Goal: Navigation & Orientation: Find specific page/section

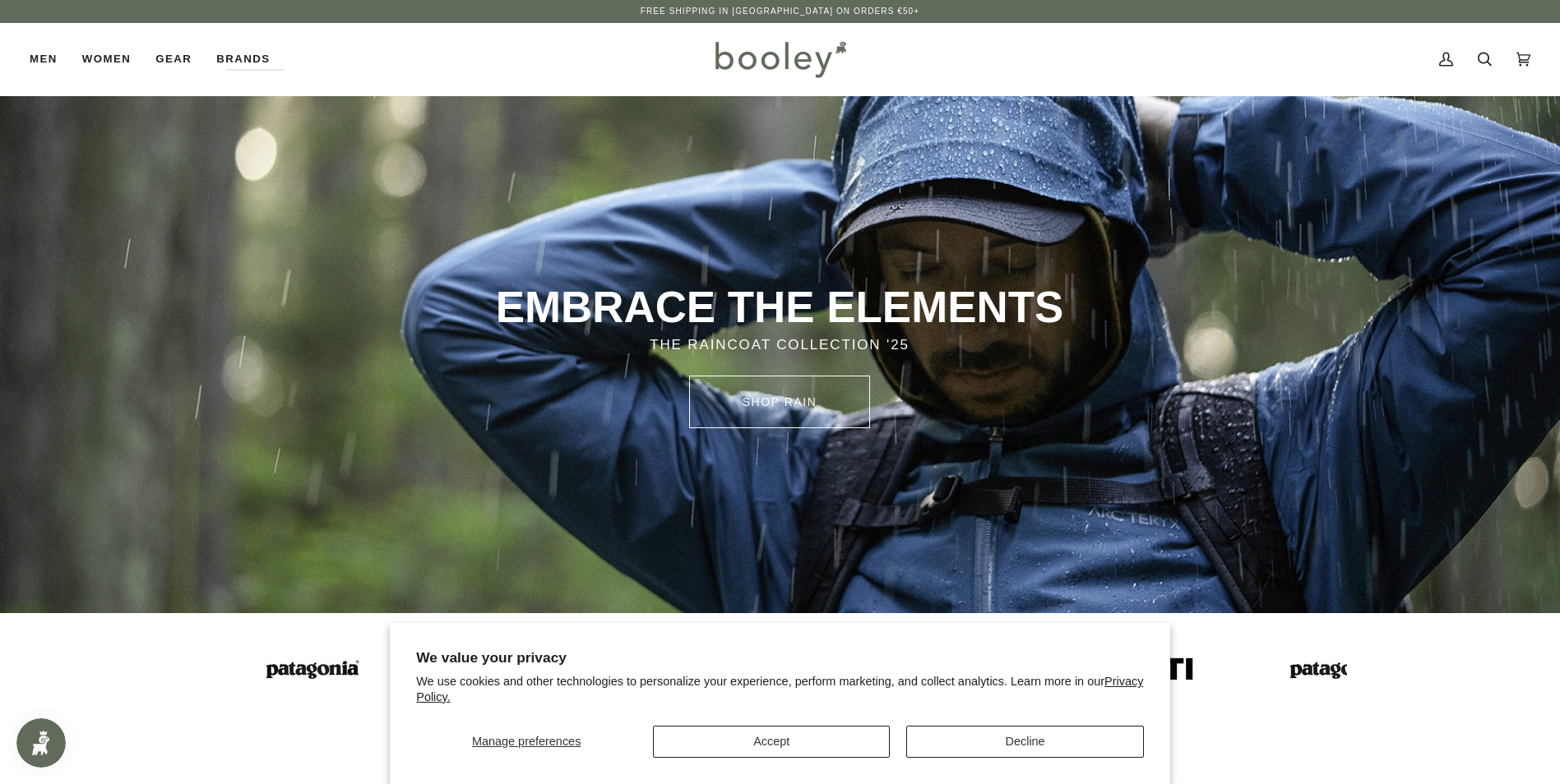
drag, startPoint x: 541, startPoint y: 61, endPoint x: 567, endPoint y: 64, distance: 26.2
click at [553, 61] on div "Men Footwear Boots Shoes Running Sandals & Slides Slippers Socks Accessories" at bounding box center [368, 59] width 678 height 72
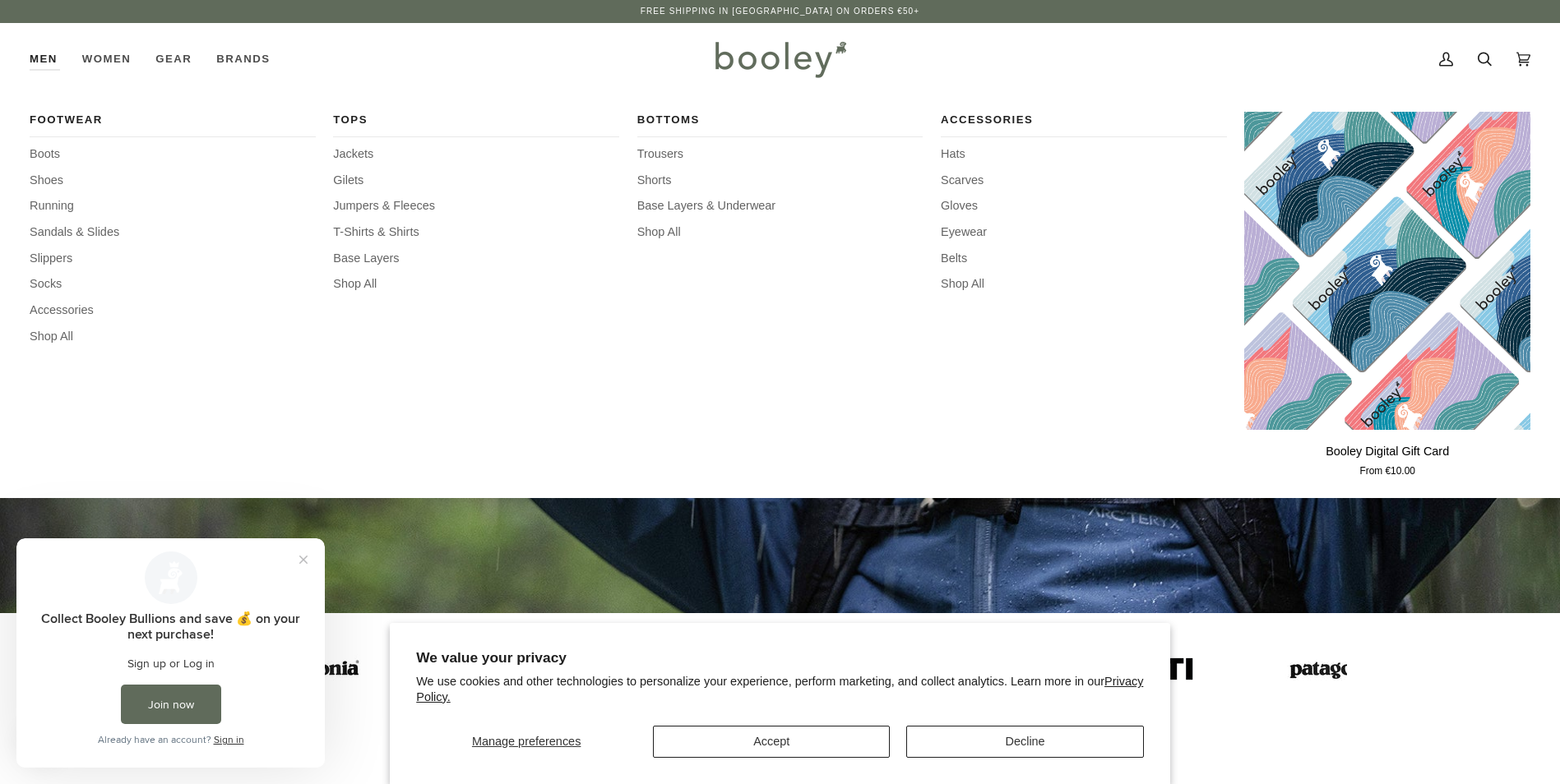
click at [43, 58] on link "Men" at bounding box center [50, 59] width 40 height 72
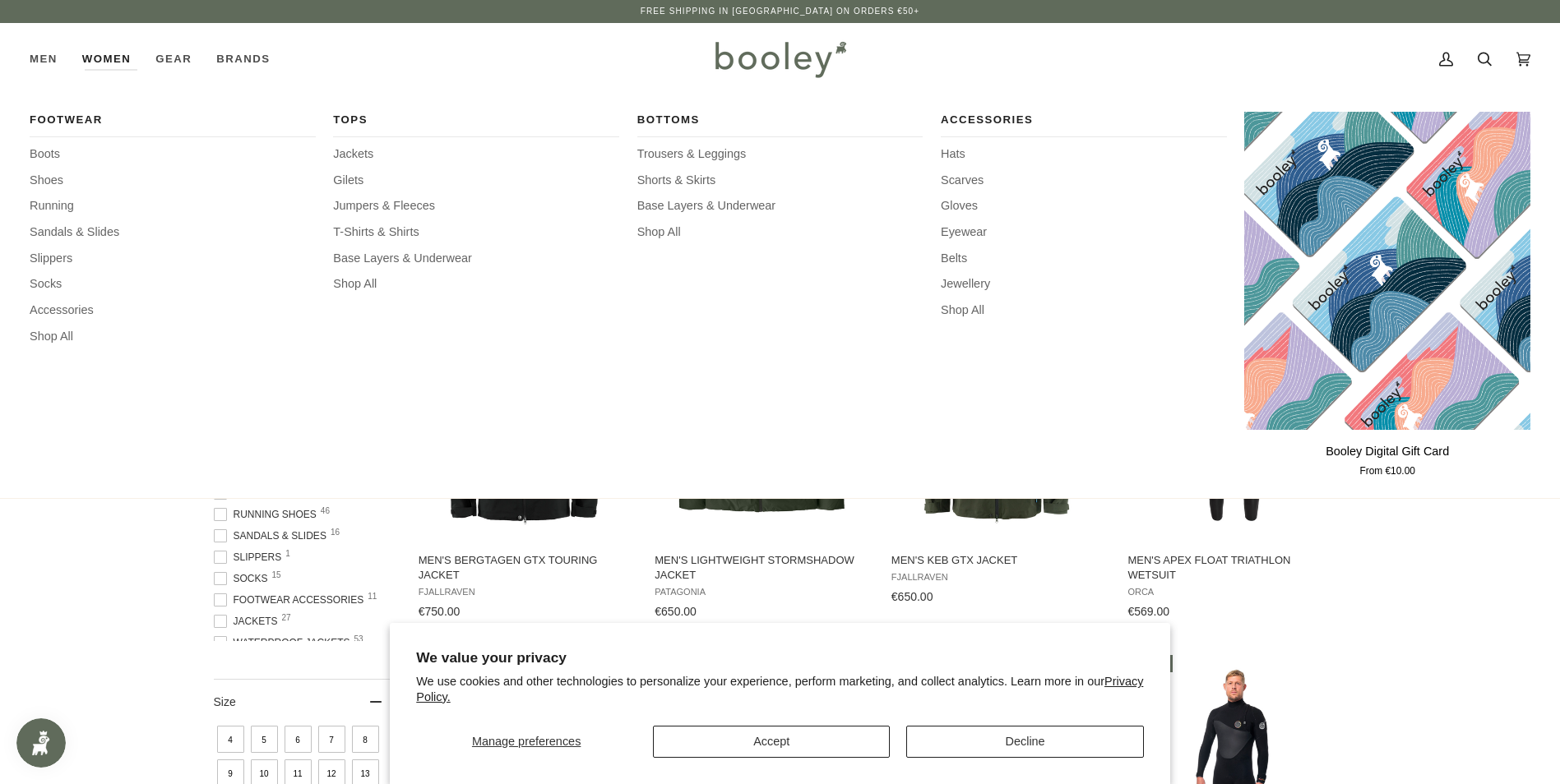
click at [86, 56] on link "Women" at bounding box center [106, 59] width 73 height 72
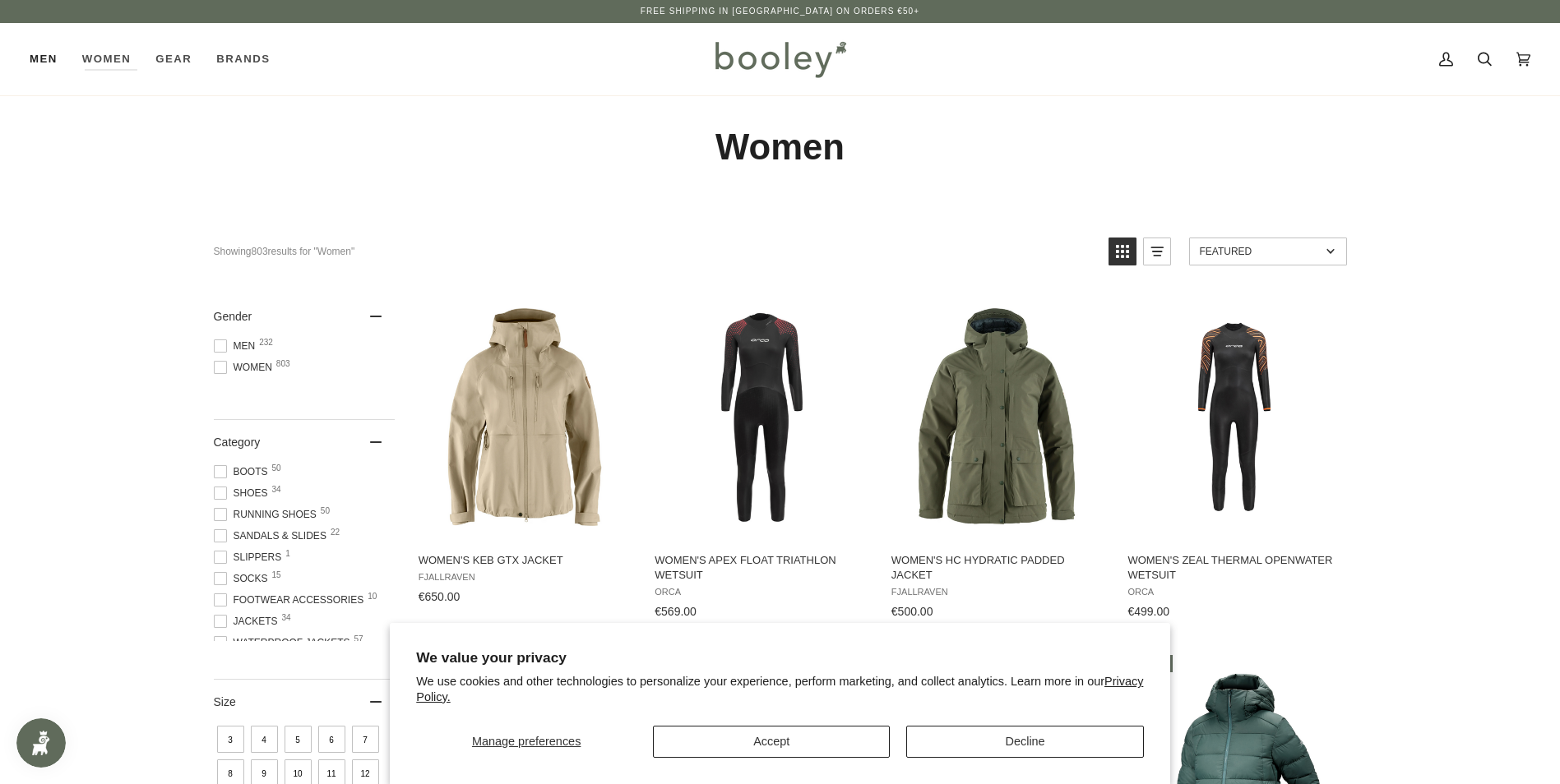
click at [34, 55] on link "Men" at bounding box center [50, 59] width 40 height 72
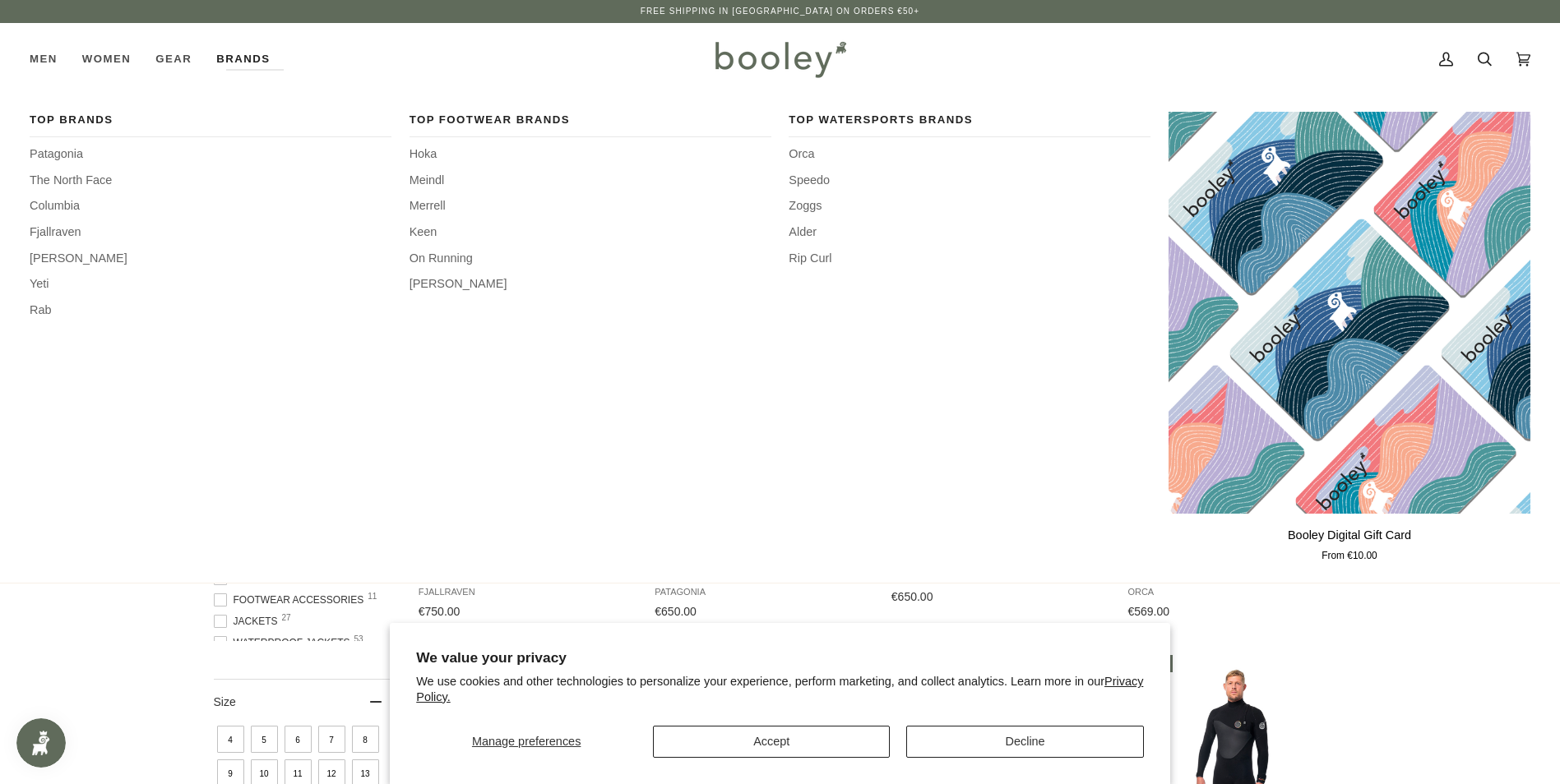
click at [282, 48] on link "Brands" at bounding box center [243, 59] width 78 height 72
click at [237, 56] on link "Brands" at bounding box center [243, 59] width 78 height 72
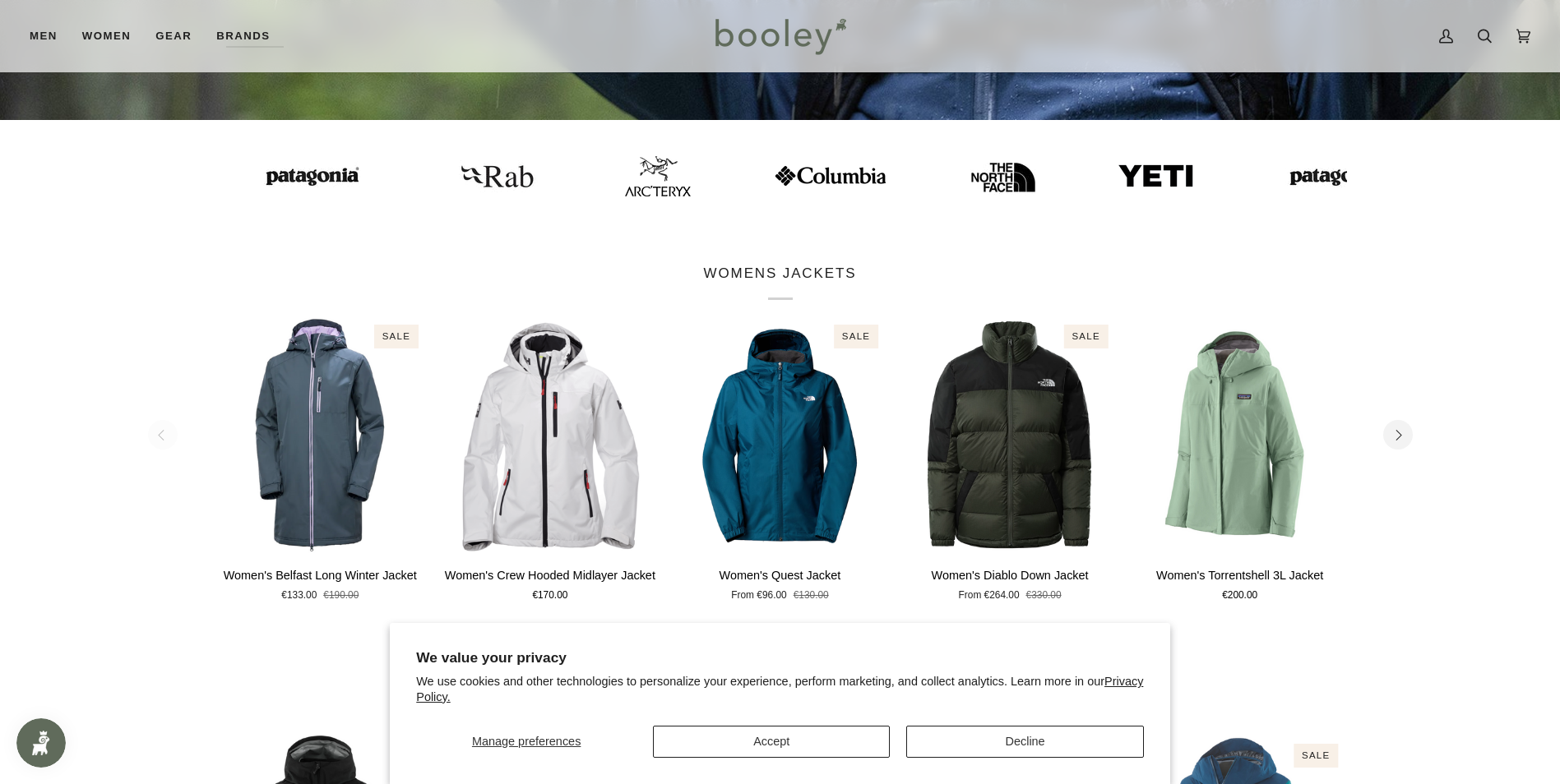
scroll to position [575, 0]
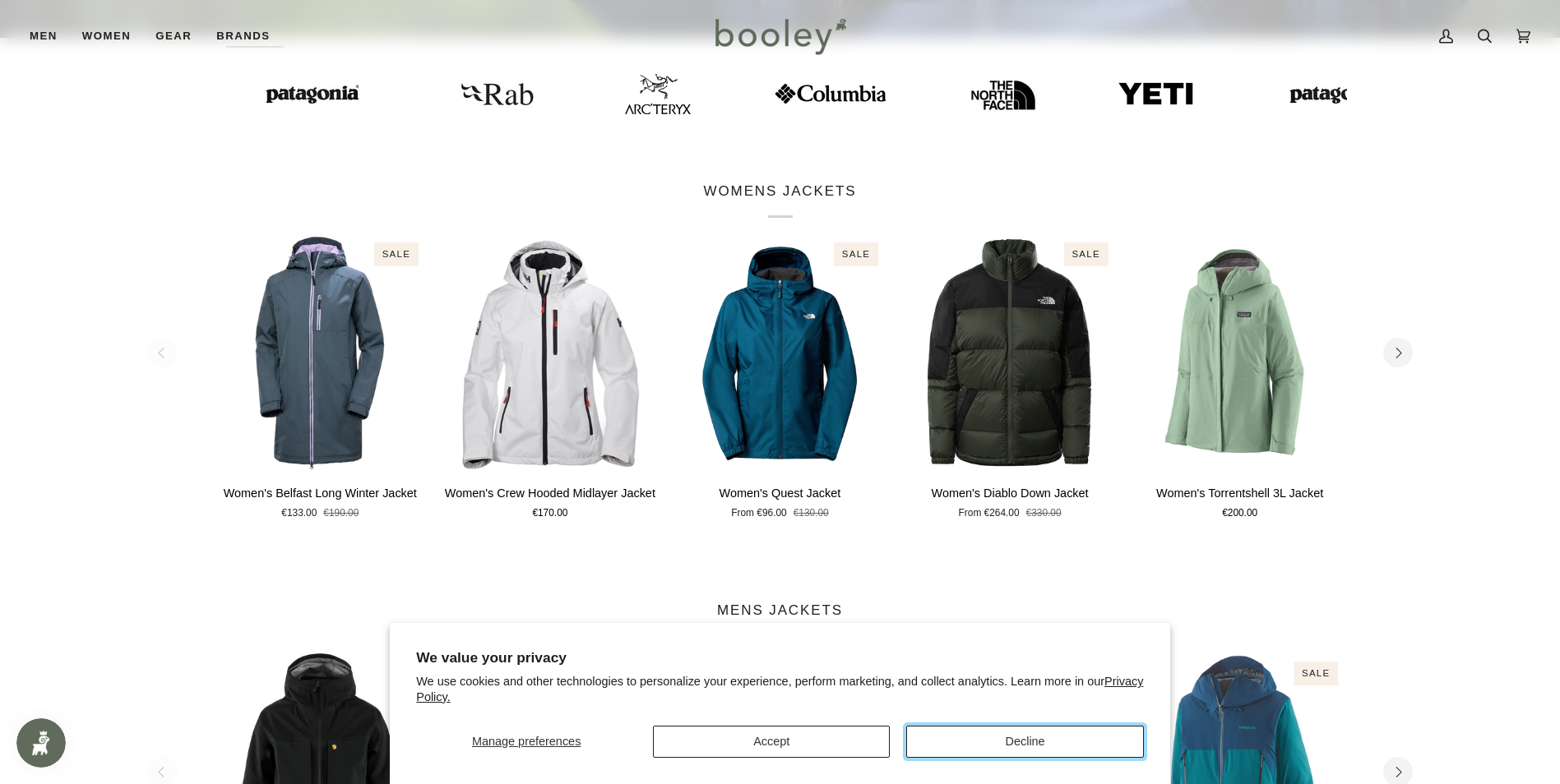
click at [956, 739] on button "Decline" at bounding box center [1024, 742] width 237 height 32
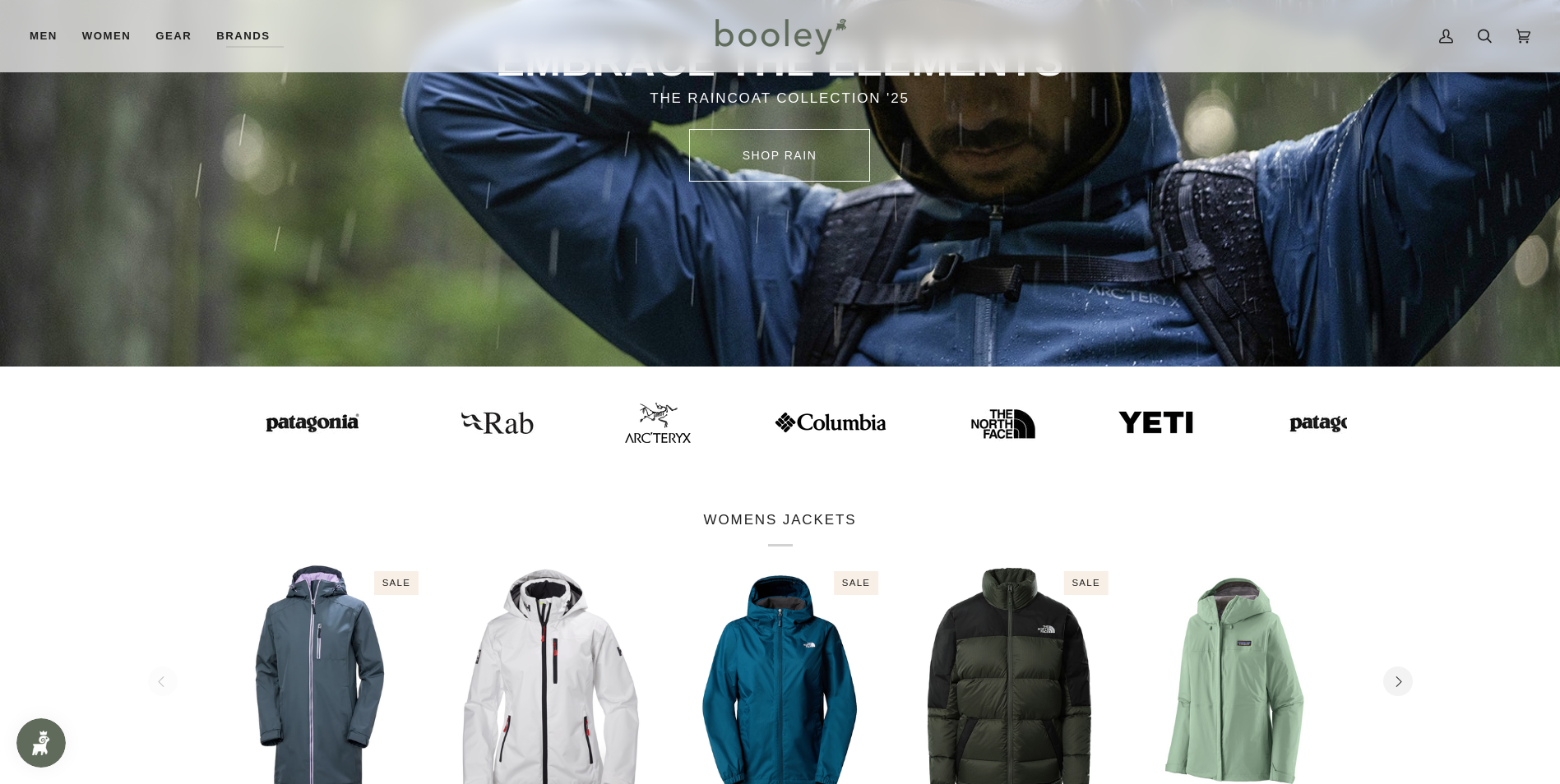
scroll to position [658, 0]
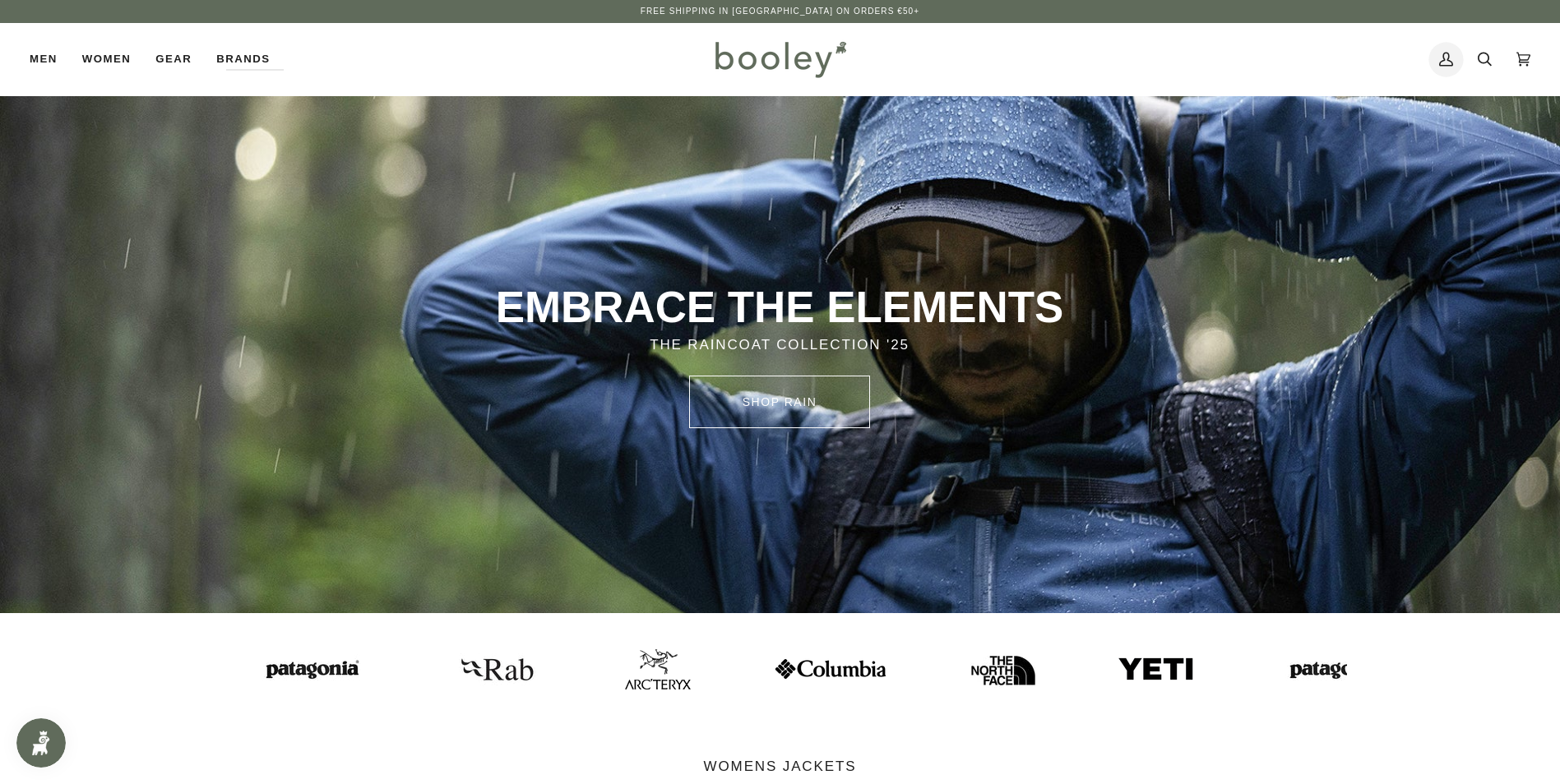
click at [1456, 64] on link "My Account" at bounding box center [1446, 59] width 39 height 72
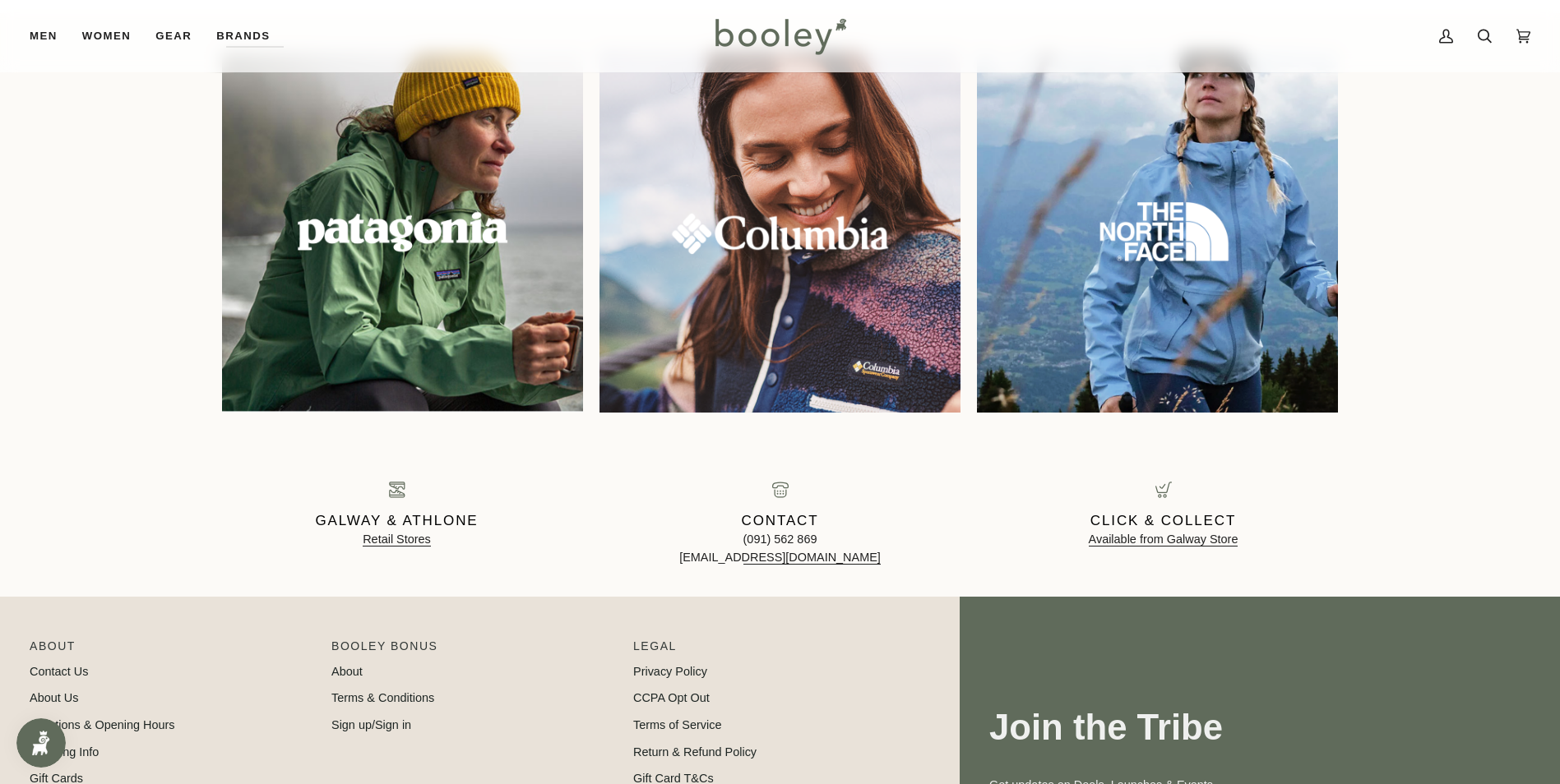
scroll to position [1781, 0]
